Goal: Task Accomplishment & Management: Manage account settings

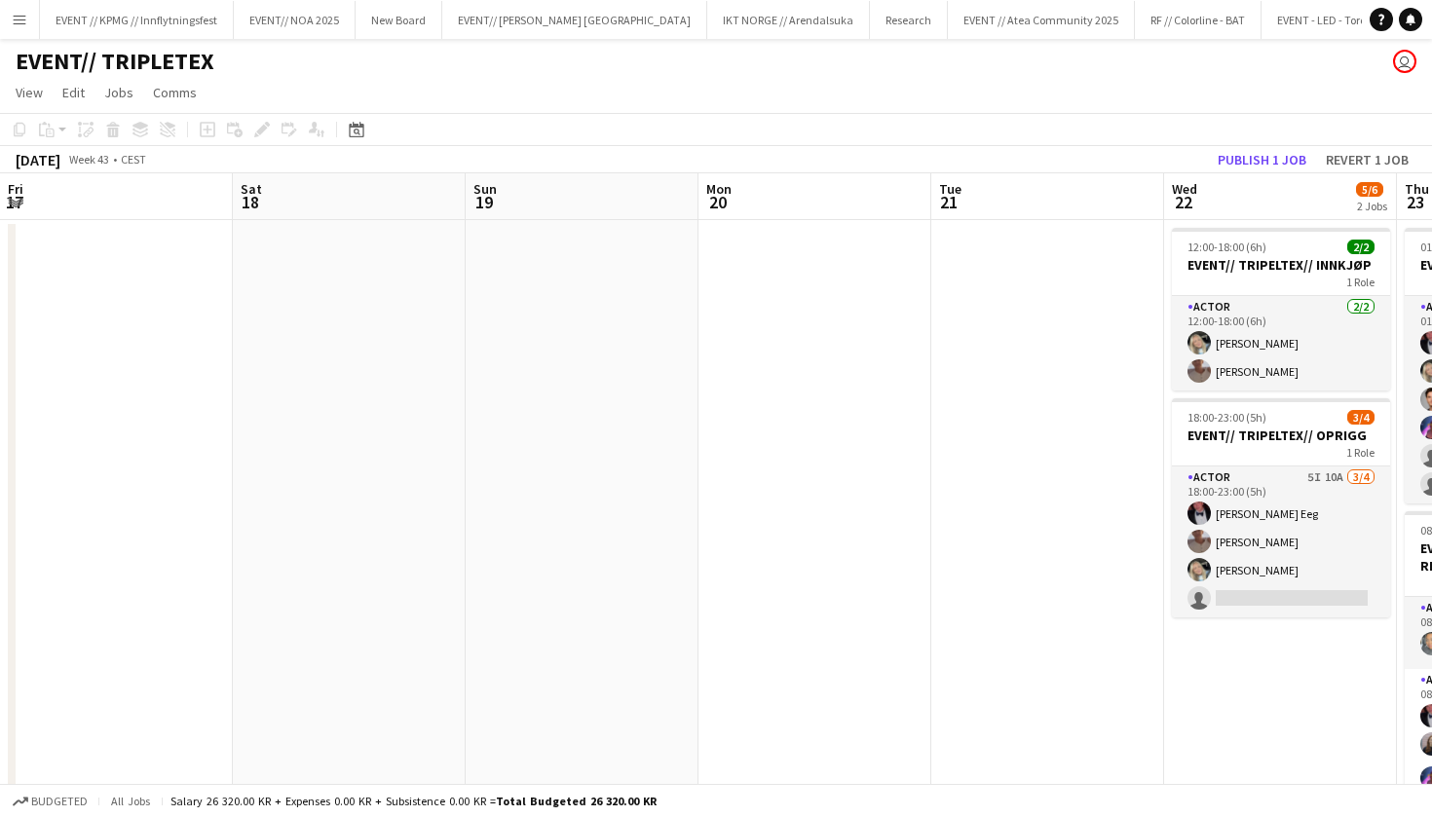
scroll to position [210, 0]
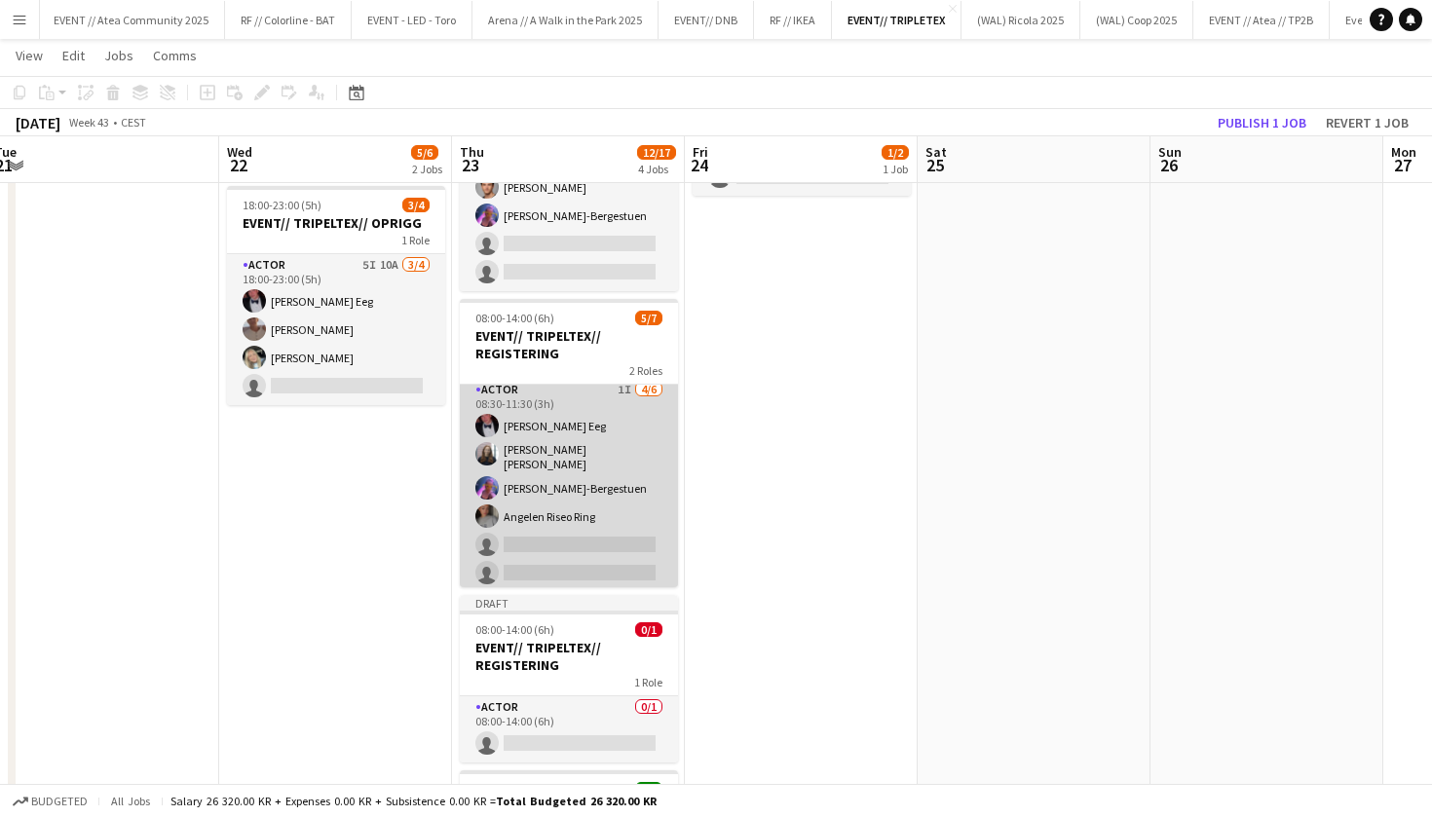
click at [626, 512] on app-card-role "Actor 1I [DATE] 08:30-11:30 (3h) [PERSON_NAME] Eeg [PERSON_NAME] [PERSON_NAME]-…" at bounding box center [569, 485] width 218 height 213
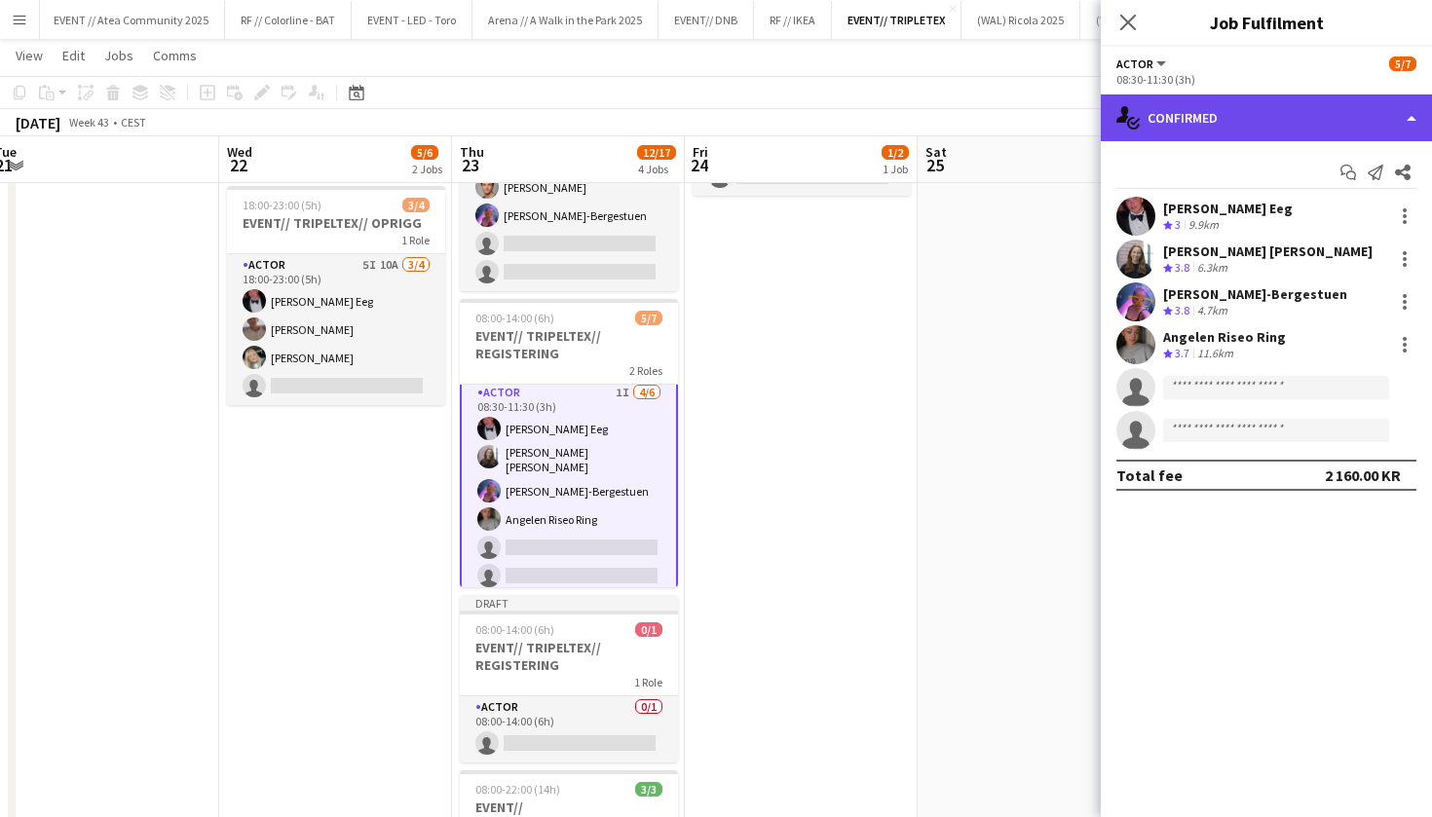
click at [1299, 130] on div "single-neutral-actions-check-2 Confirmed" at bounding box center [1266, 118] width 331 height 47
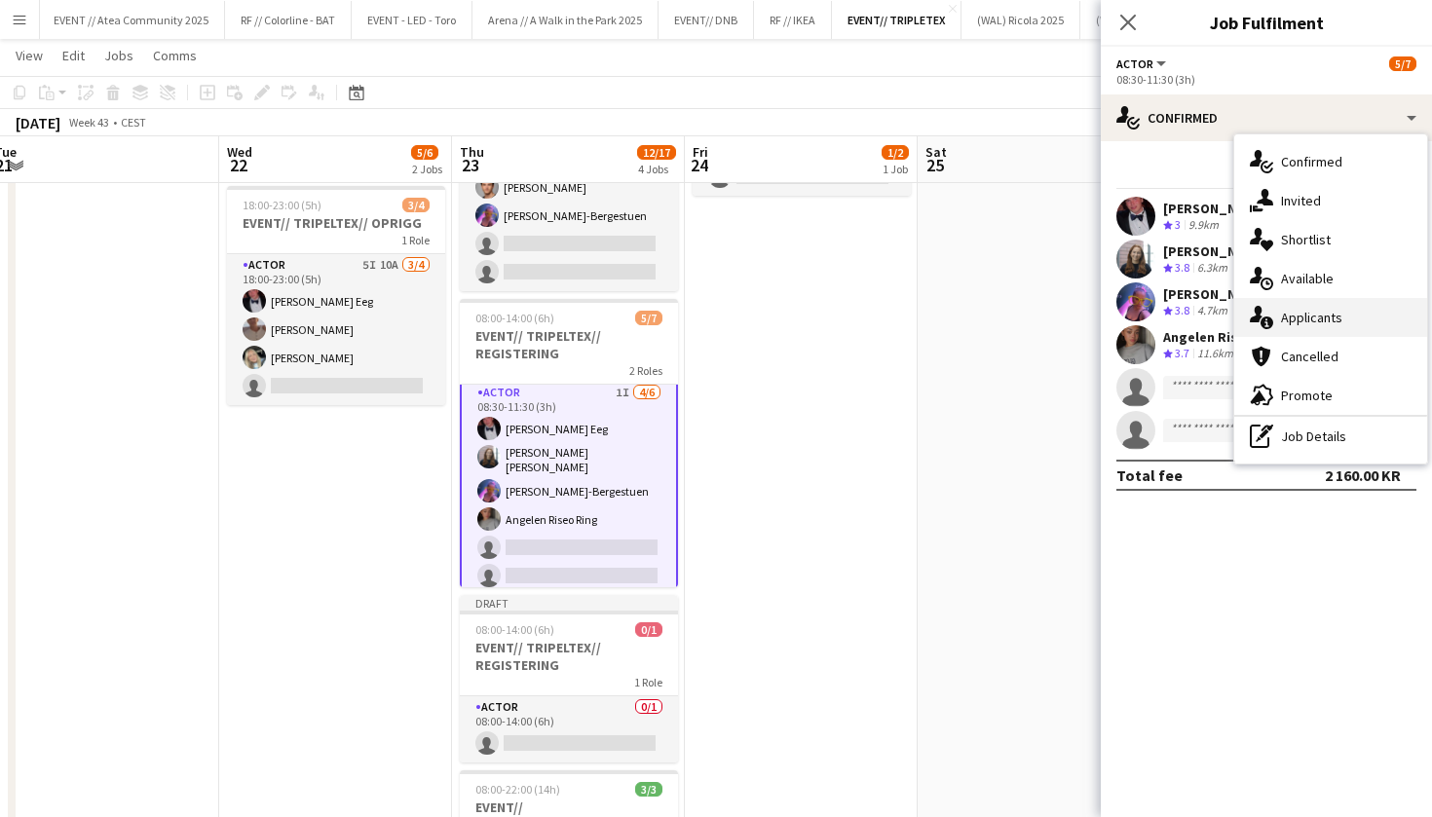
click at [1346, 320] on div "single-neutral-actions-information Applicants" at bounding box center [1330, 317] width 193 height 39
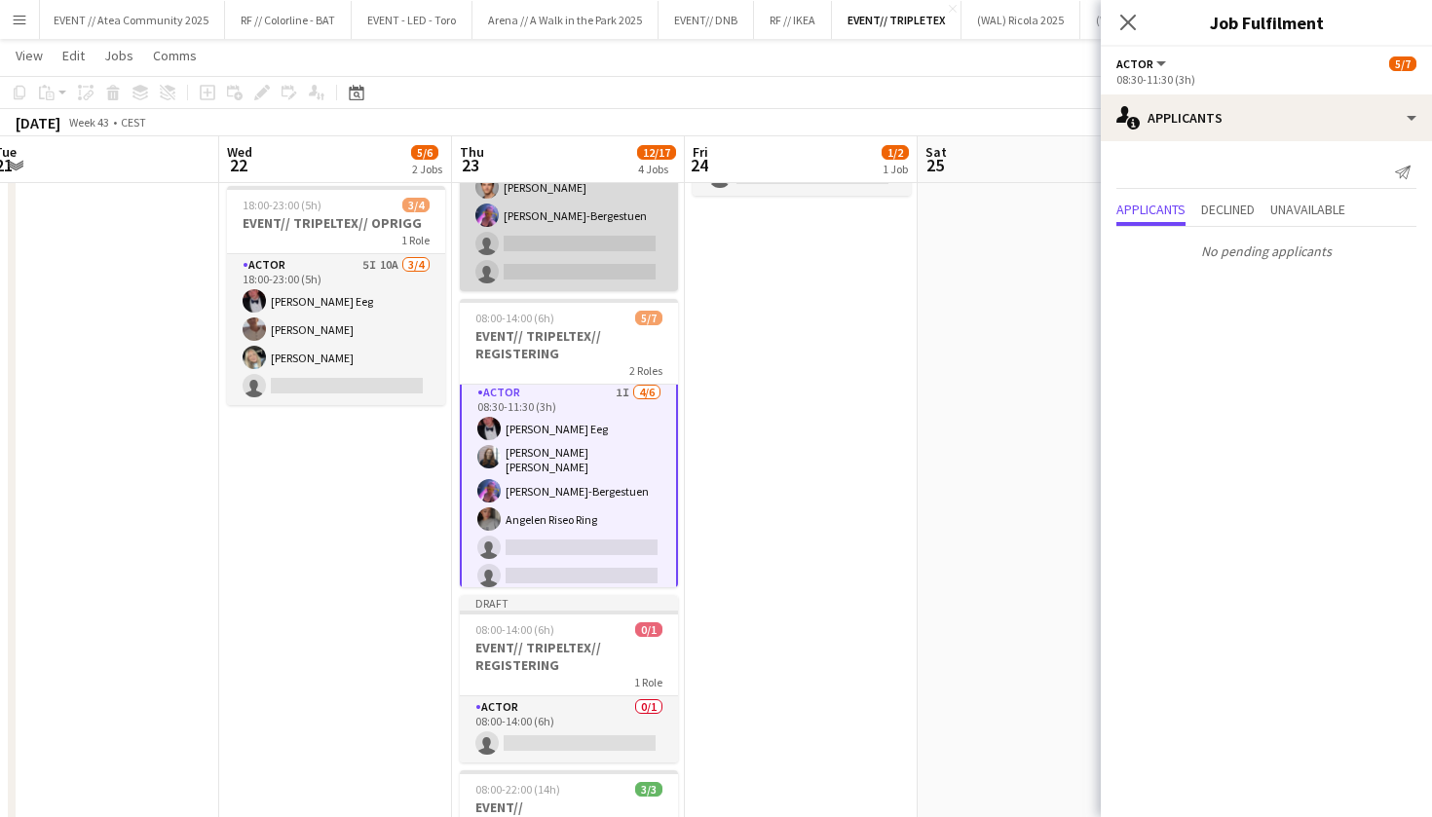
click at [607, 234] on app-card-role "Actor 5I 2A [DATE] 01:00-06:00 (5h) [PERSON_NAME] Eeg [PERSON_NAME] [PERSON_NAM…" at bounding box center [569, 188] width 218 height 208
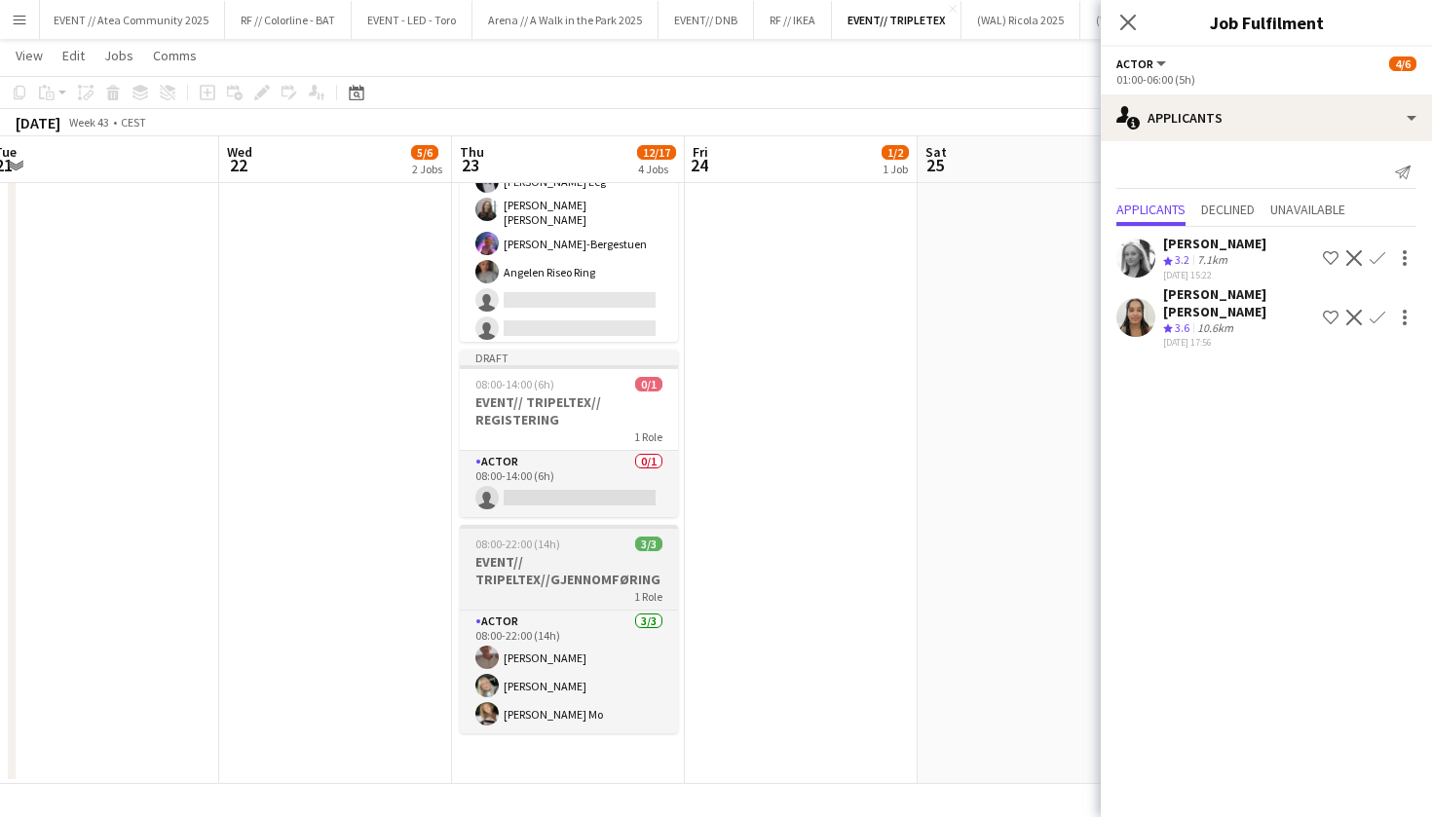
scroll to position [460, 0]
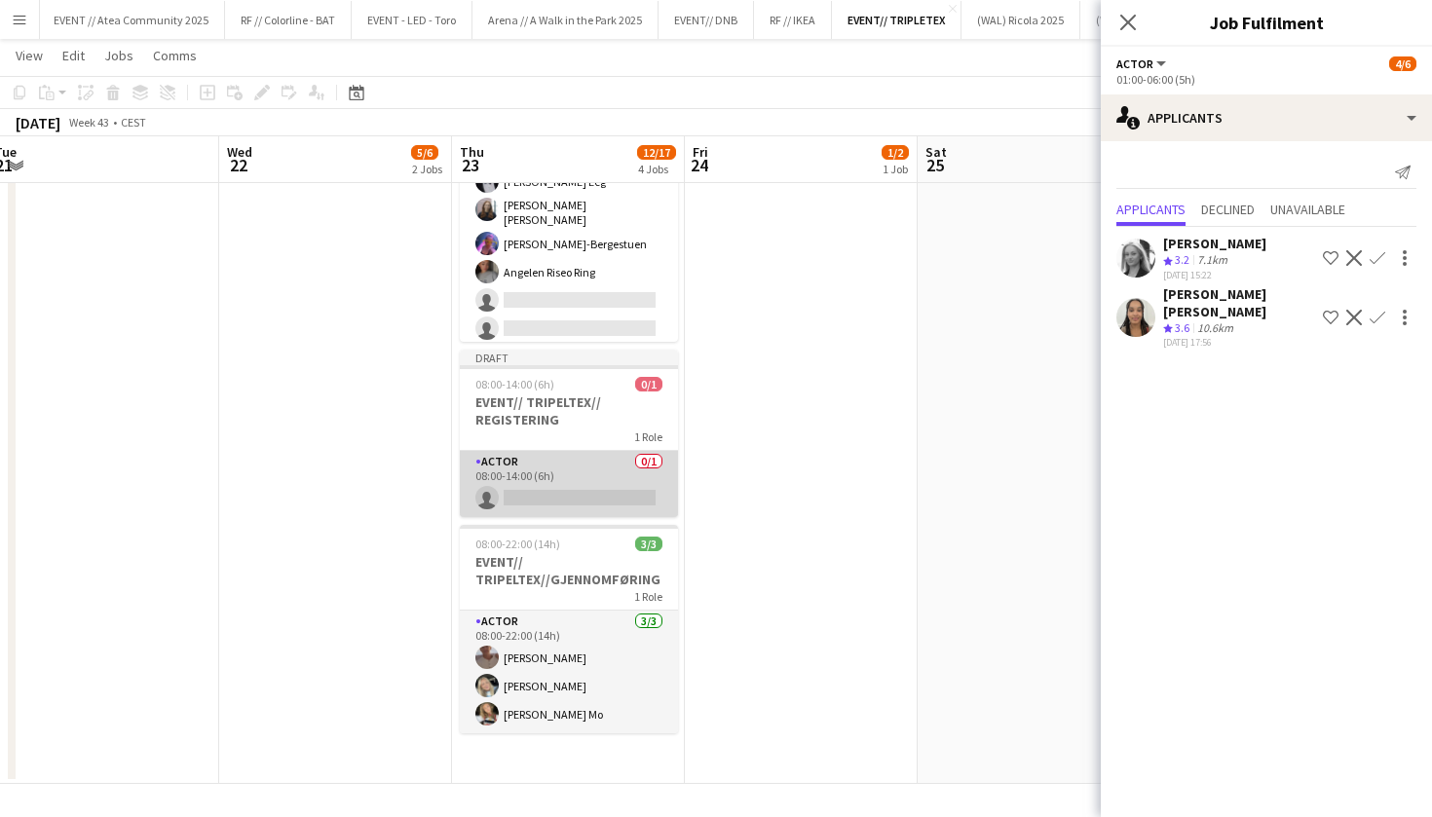
click at [577, 478] on app-card-role "Actor 0/1 08:00-14:00 (6h) single-neutral-actions" at bounding box center [569, 484] width 218 height 66
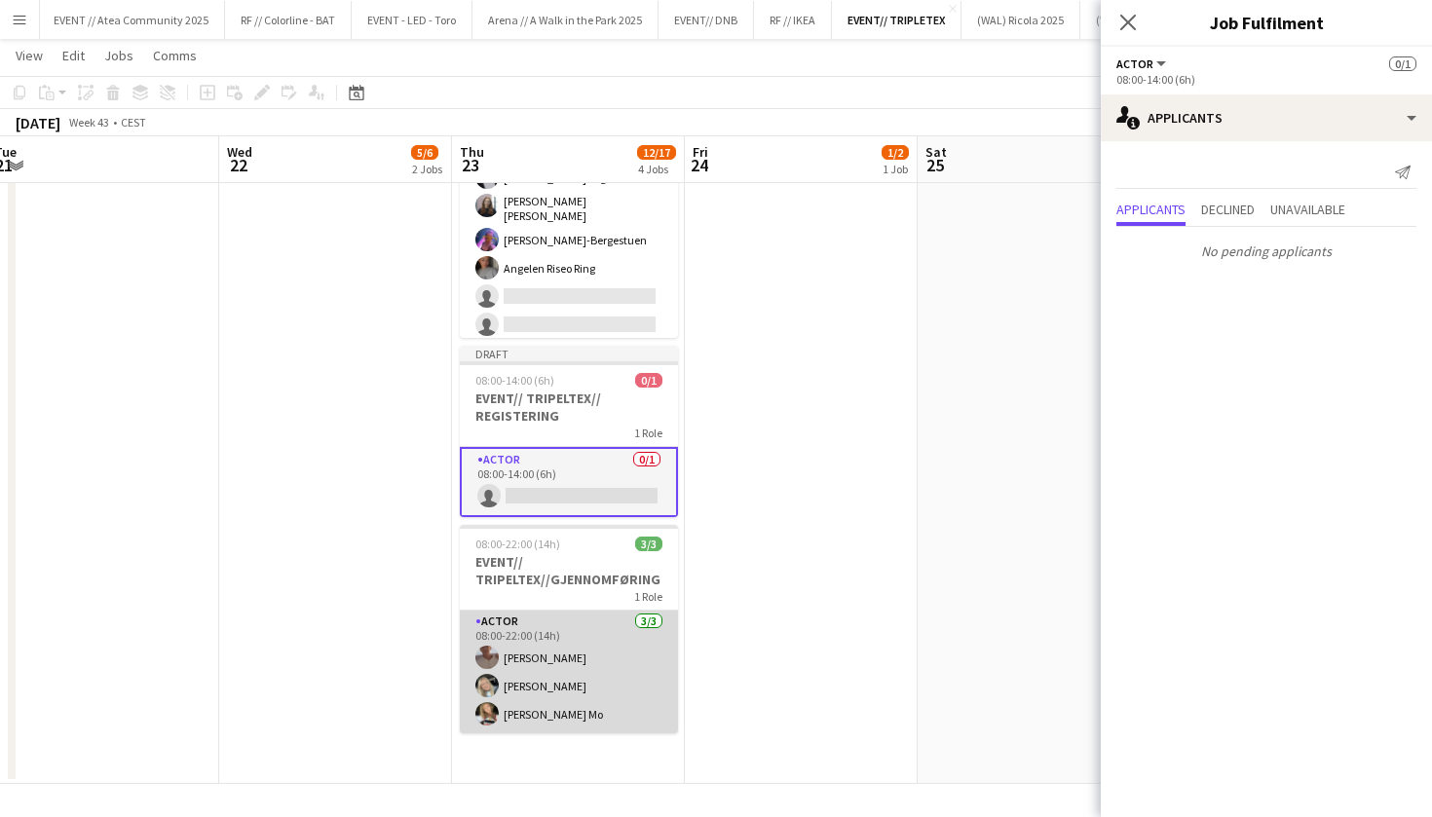
click at [543, 664] on app-card-role "Actor [DATE] 08:00-22:00 (14h) [PERSON_NAME] [PERSON_NAME] [PERSON_NAME] Mo" at bounding box center [569, 672] width 218 height 123
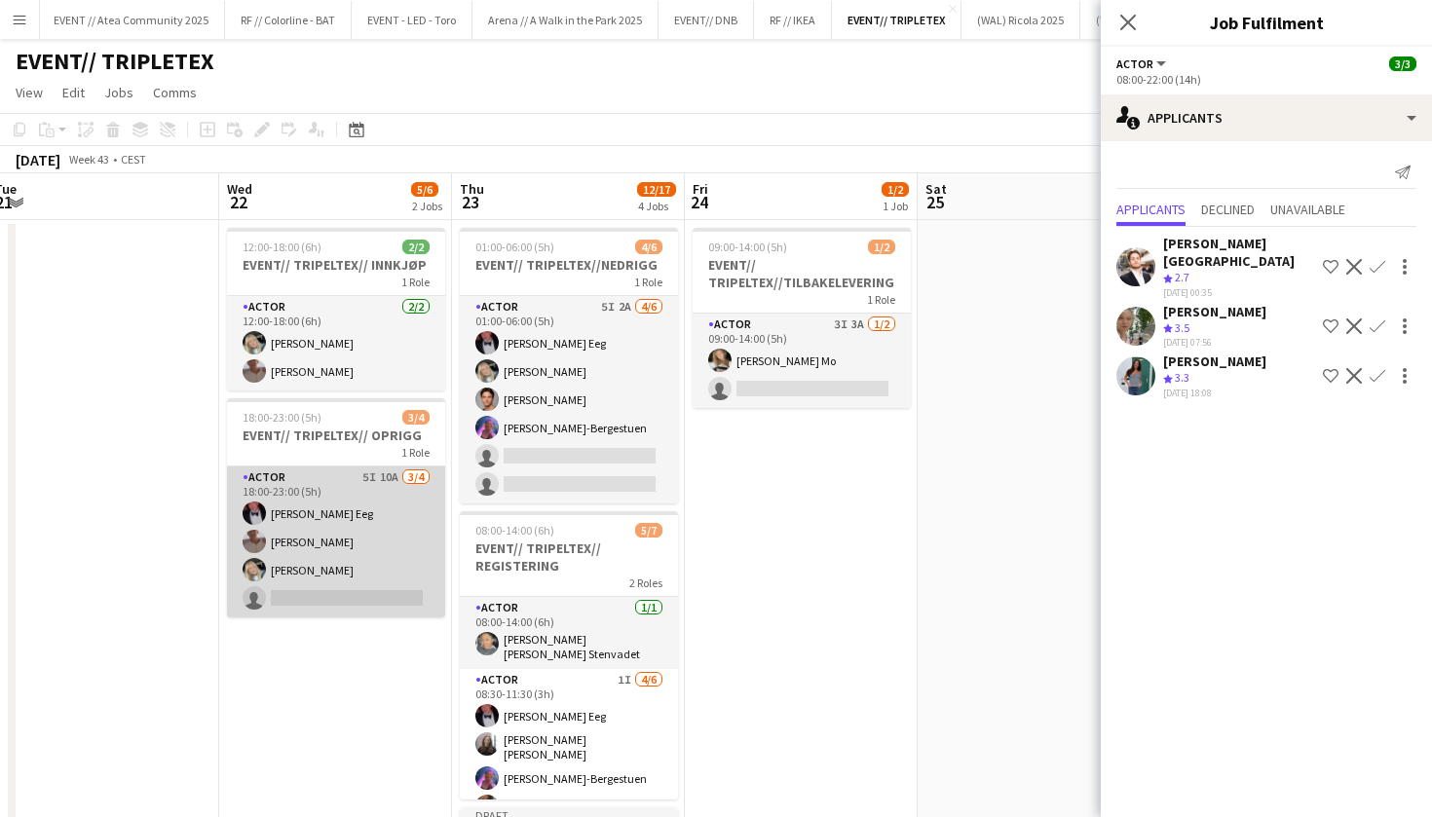
scroll to position [0, 0]
click at [371, 541] on app-card-role "Actor 5I 10A [DATE] 18:00-23:00 (5h) [PERSON_NAME] Eeg [PERSON_NAME] [PERSON_NA…" at bounding box center [336, 542] width 218 height 151
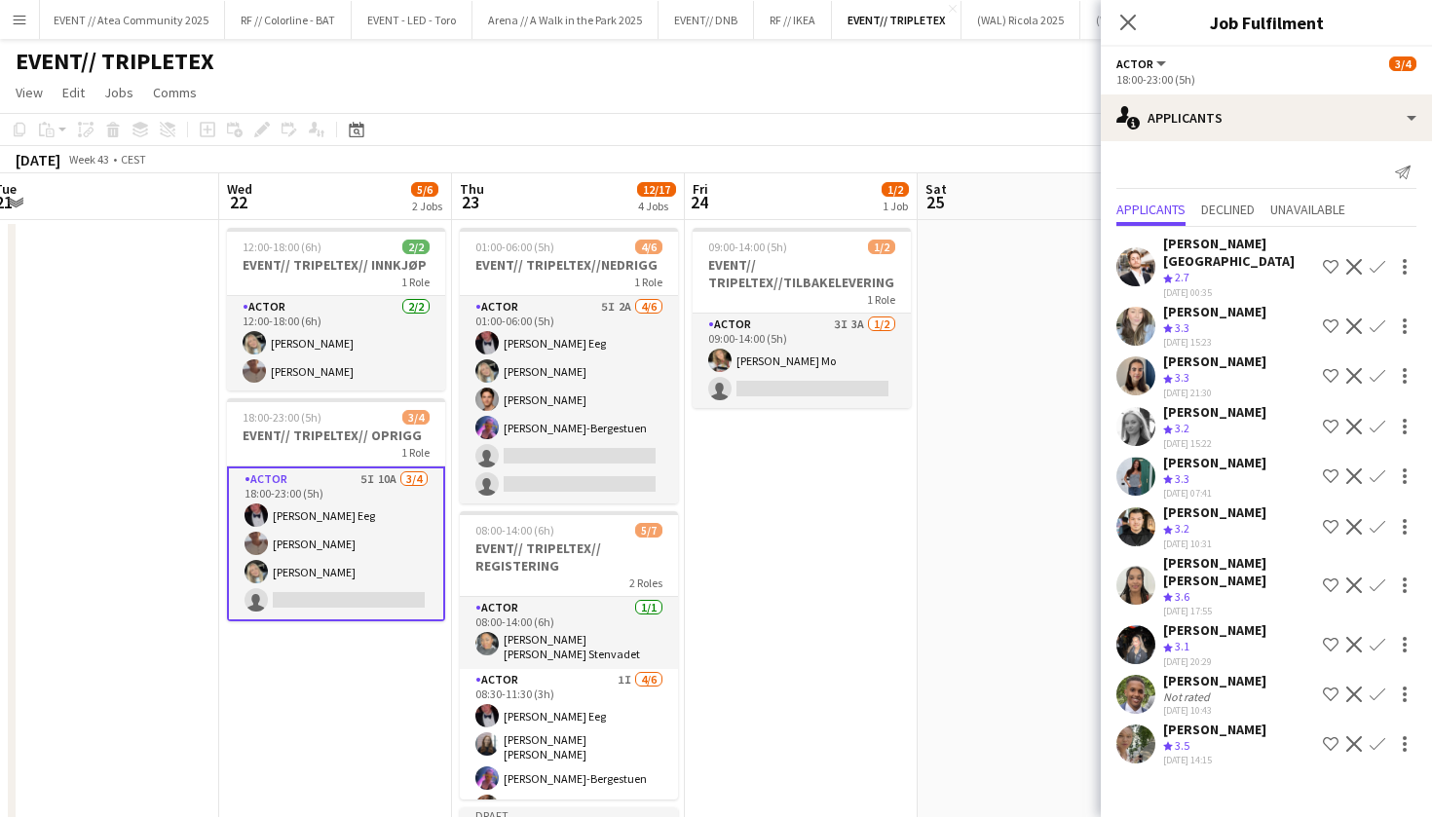
click at [1183, 739] on span "3.5" at bounding box center [1182, 746] width 15 height 15
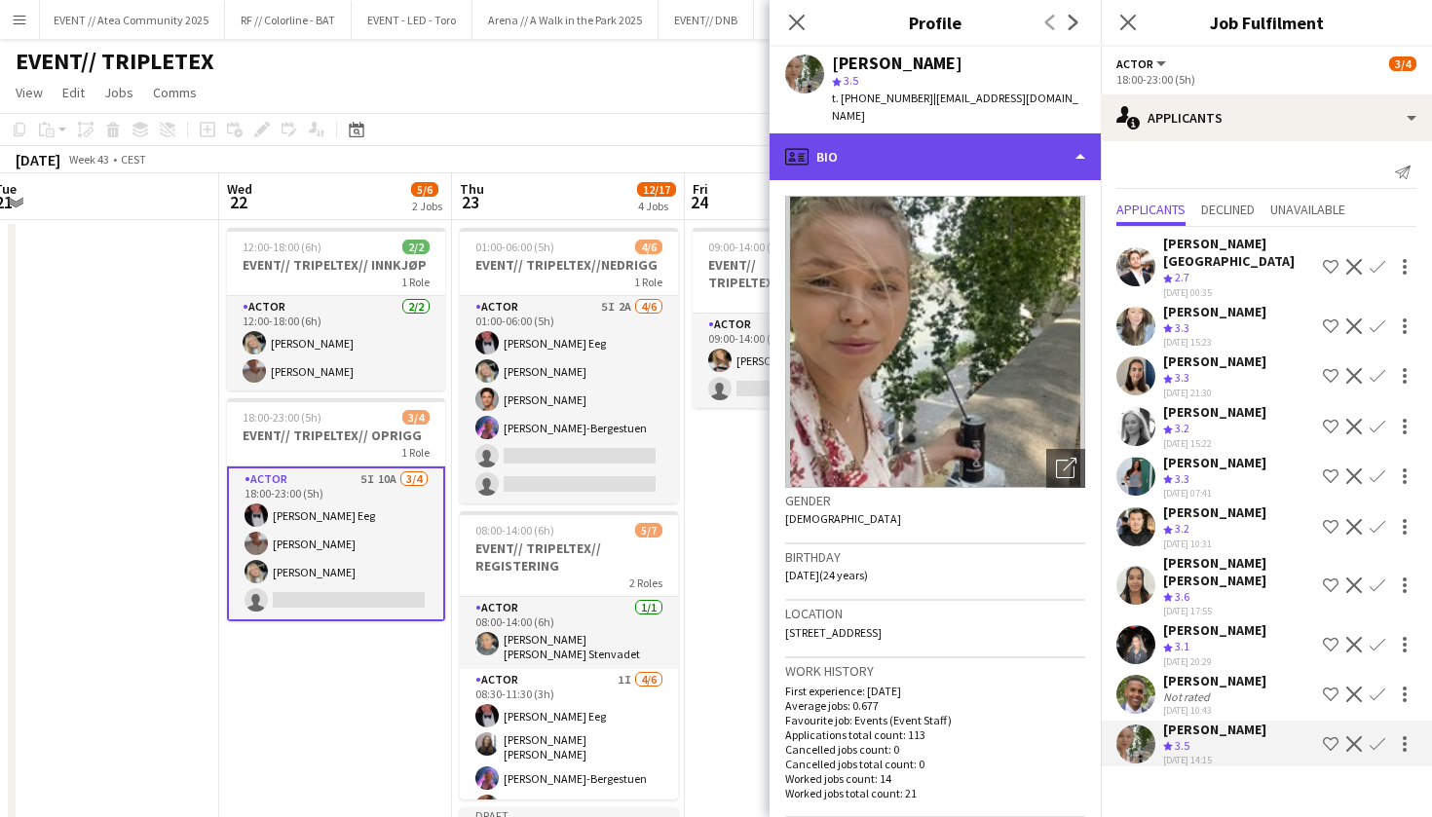
click at [1016, 160] on div "profile Bio" at bounding box center [935, 156] width 331 height 47
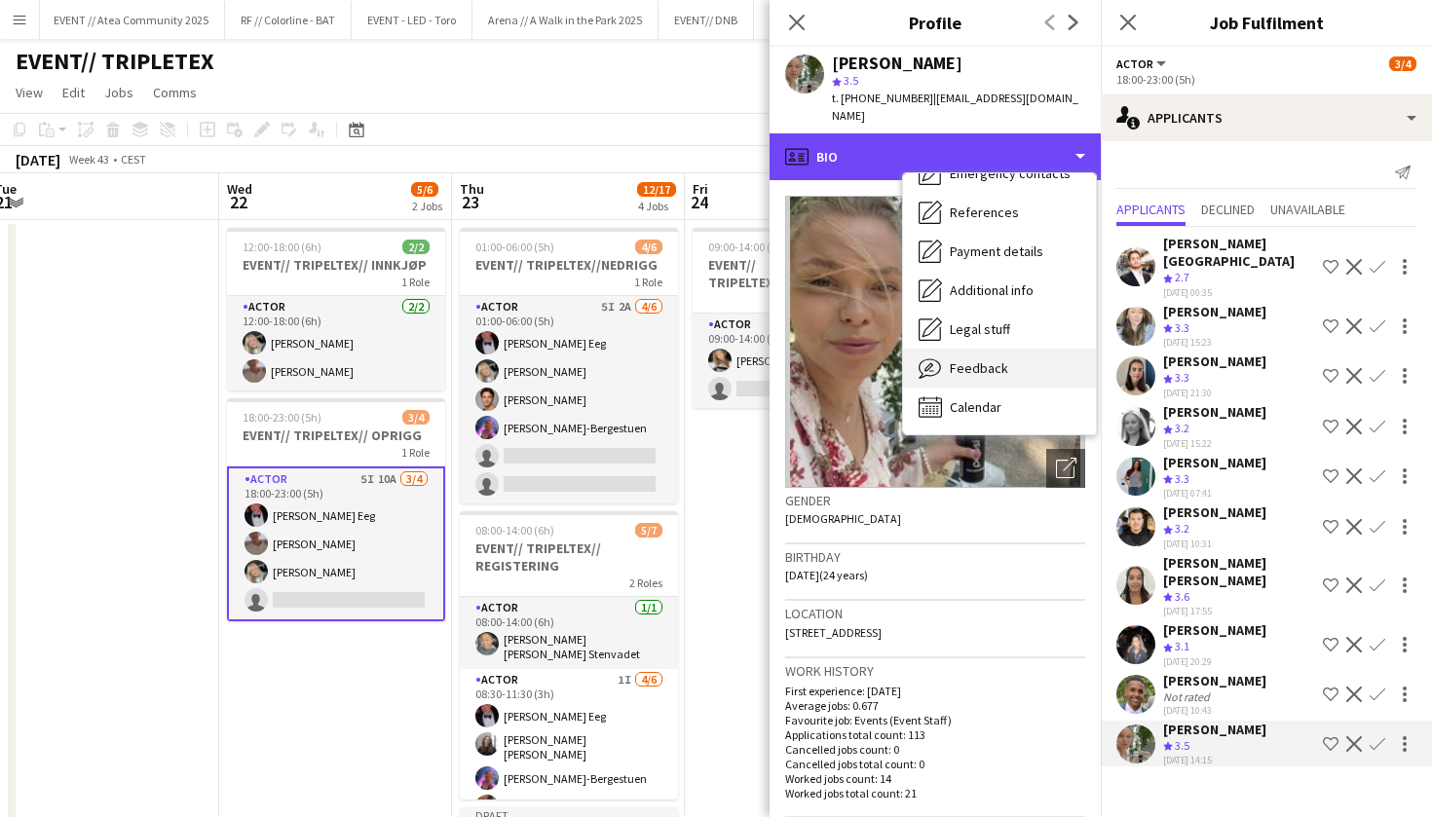
scroll to position [184, 0]
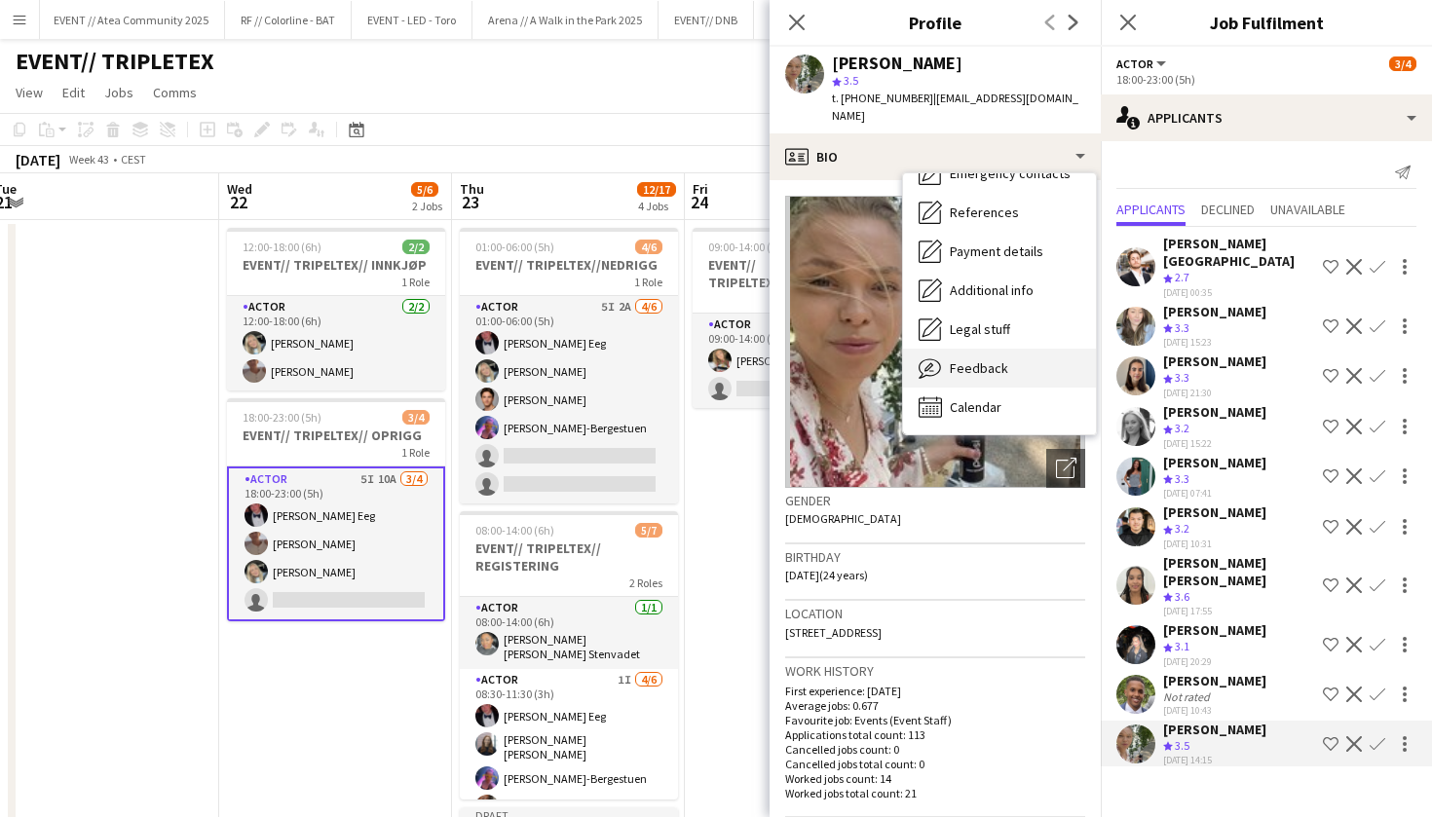
click at [1016, 349] on div "Feedback Feedback" at bounding box center [999, 368] width 193 height 39
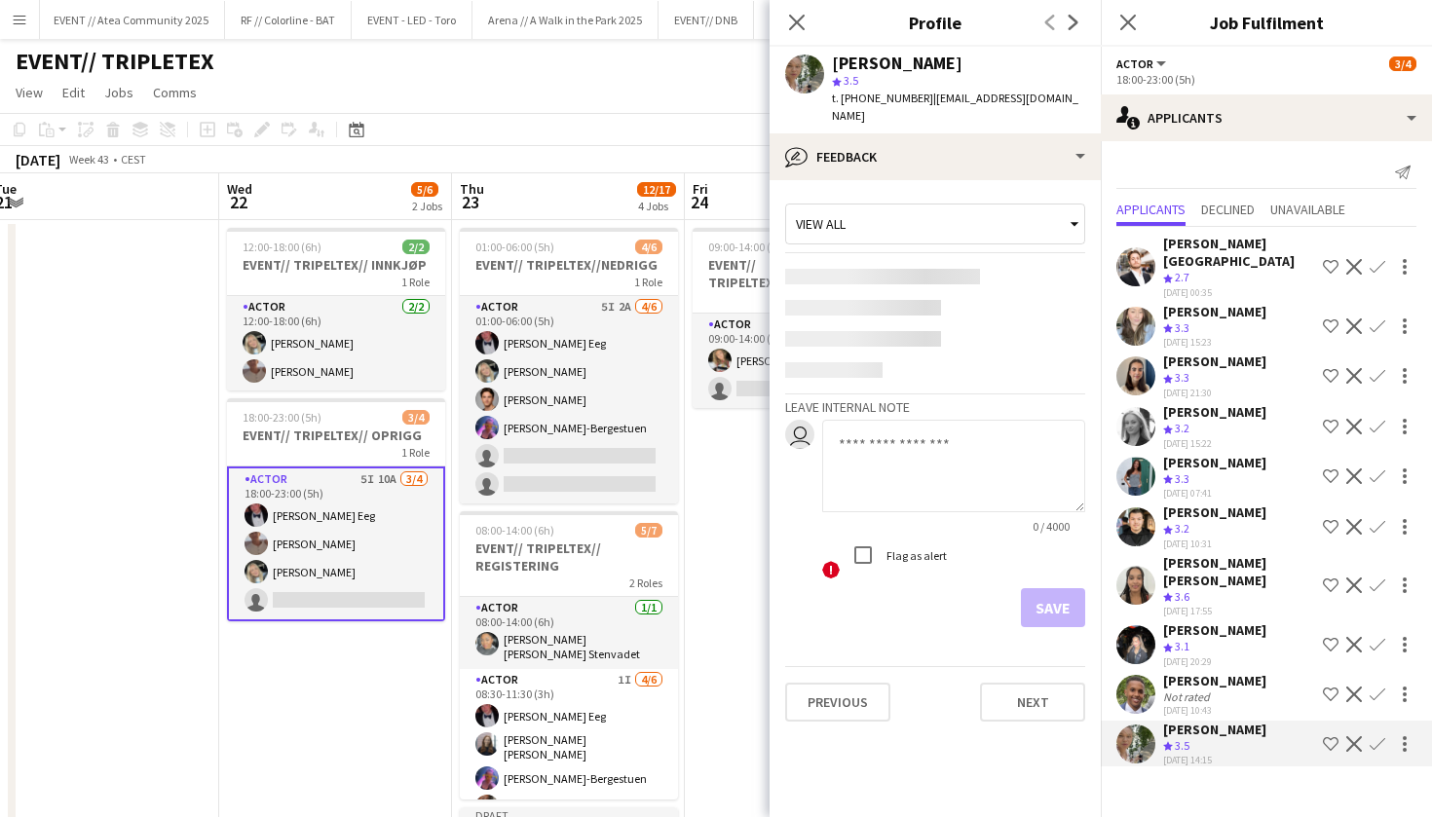
scroll to position [0, 0]
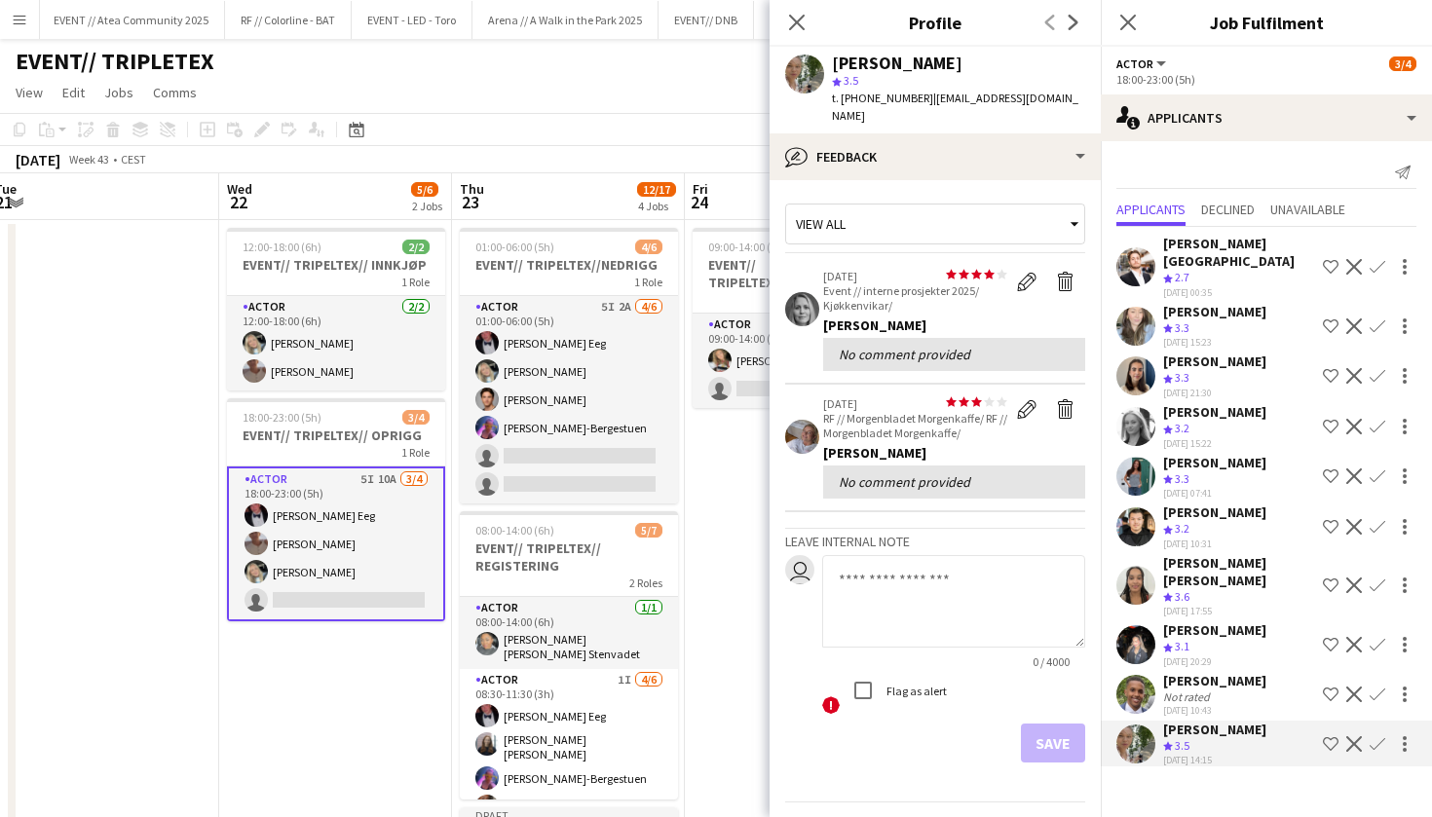
click at [790, 426] on app-user-avatar at bounding box center [802, 437] width 34 height 34
click at [800, 420] on app-user-avatar at bounding box center [802, 437] width 34 height 34
click at [793, 488] on app-crew-profile-feedback-item "star star star star star star star star star star [DATE] RF // Morgenbladet Mor…" at bounding box center [935, 449] width 300 height 128
click at [795, 30] on icon "Close pop-in" at bounding box center [796, 22] width 19 height 19
